Goal: Task Accomplishment & Management: Manage account settings

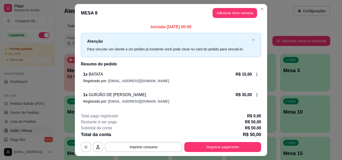
click at [224, 141] on div "**********" at bounding box center [171, 132] width 180 height 39
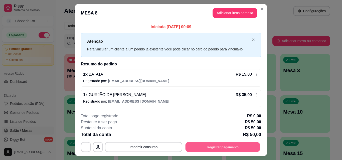
click at [225, 143] on button "Registrar pagamento" at bounding box center [222, 148] width 75 height 10
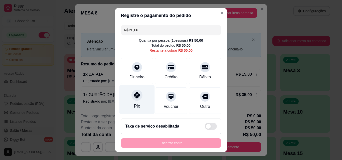
click at [130, 101] on div "Pix" at bounding box center [136, 99] width 35 height 29
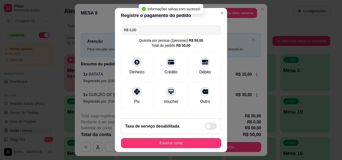
type input "R$ 0,00"
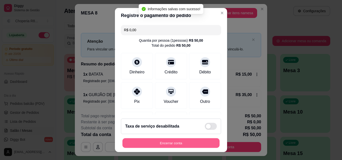
click at [185, 139] on button "Encerrar conta" at bounding box center [170, 144] width 97 height 10
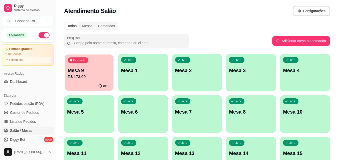
click at [102, 75] on p "R$ 173,00" at bounding box center [89, 77] width 43 height 6
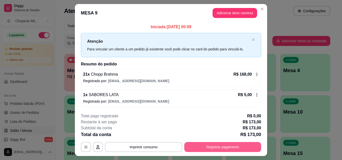
click at [218, 145] on button "Registrar pagamento" at bounding box center [222, 147] width 77 height 10
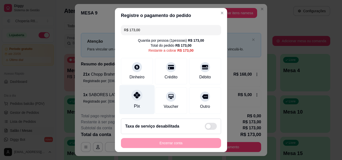
click at [141, 102] on div "Pix" at bounding box center [136, 99] width 35 height 29
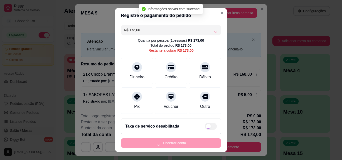
type input "R$ 0,00"
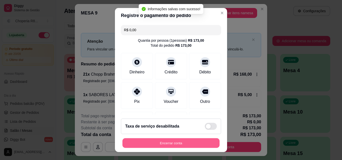
click at [165, 141] on button "Encerrar conta" at bounding box center [170, 144] width 97 height 10
